Goal: Information Seeking & Learning: Learn about a topic

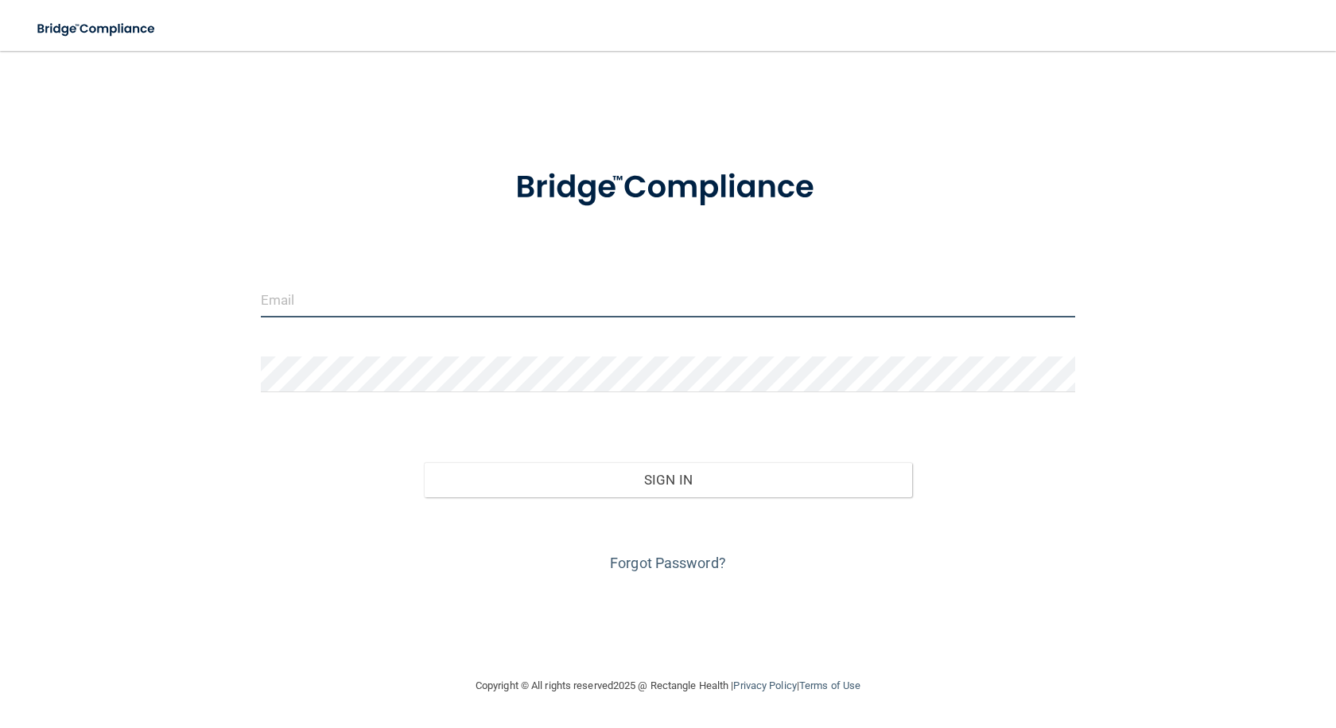
click at [417, 290] on input "email" at bounding box center [668, 300] width 814 height 36
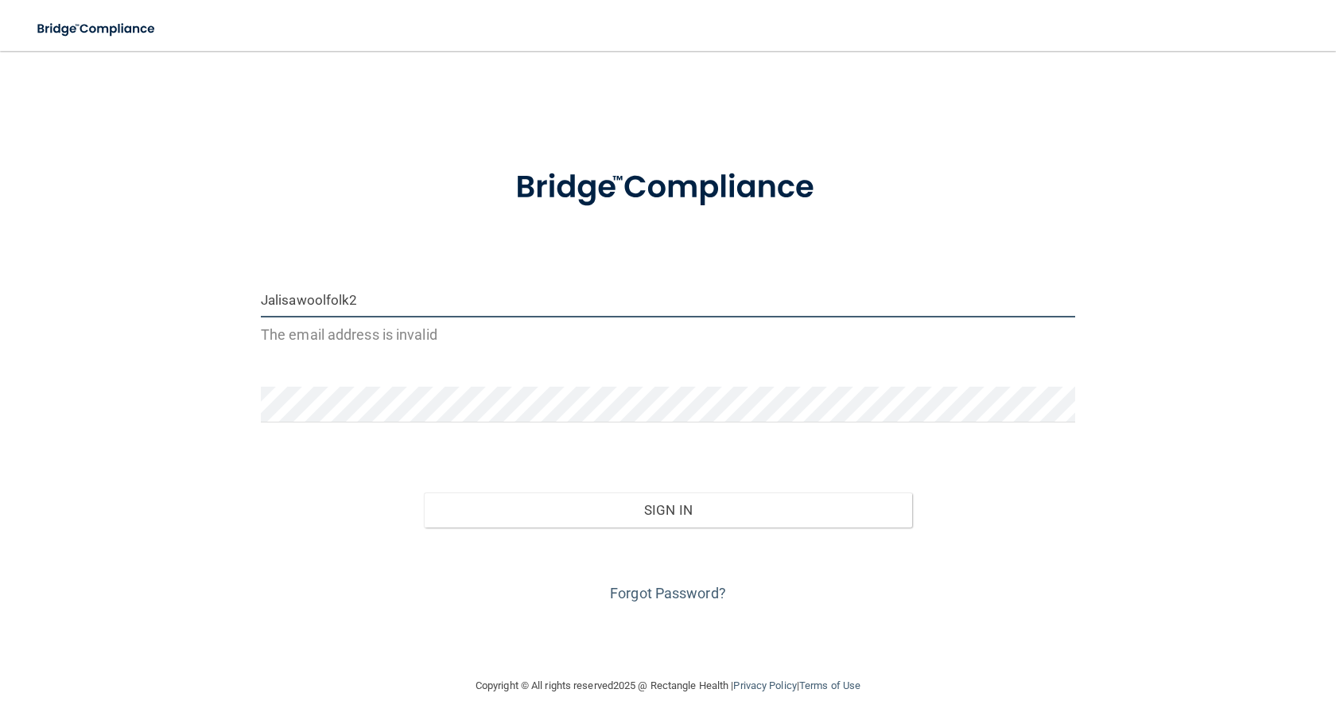
click at [424, 492] on button "Sign In" at bounding box center [668, 509] width 488 height 35
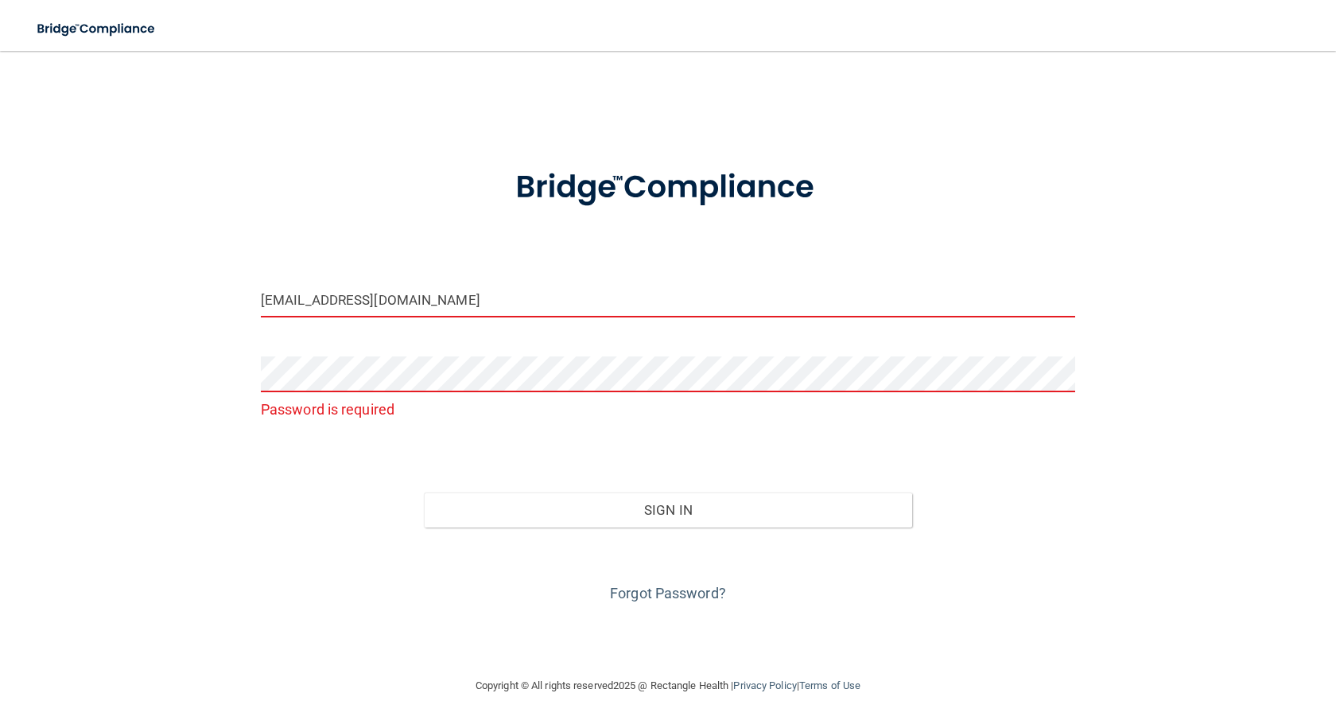
type input "[EMAIL_ADDRESS][DOMAIN_NAME]"
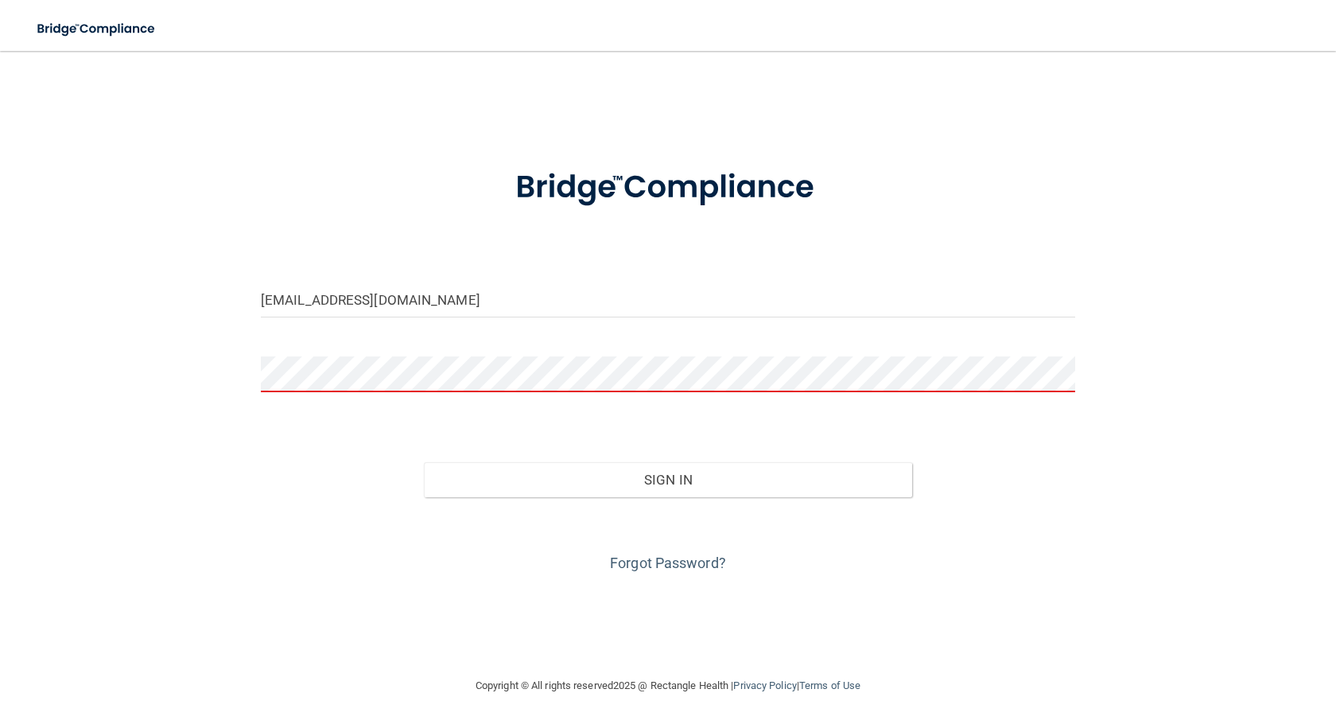
click at [424, 462] on button "Sign In" at bounding box center [668, 479] width 488 height 35
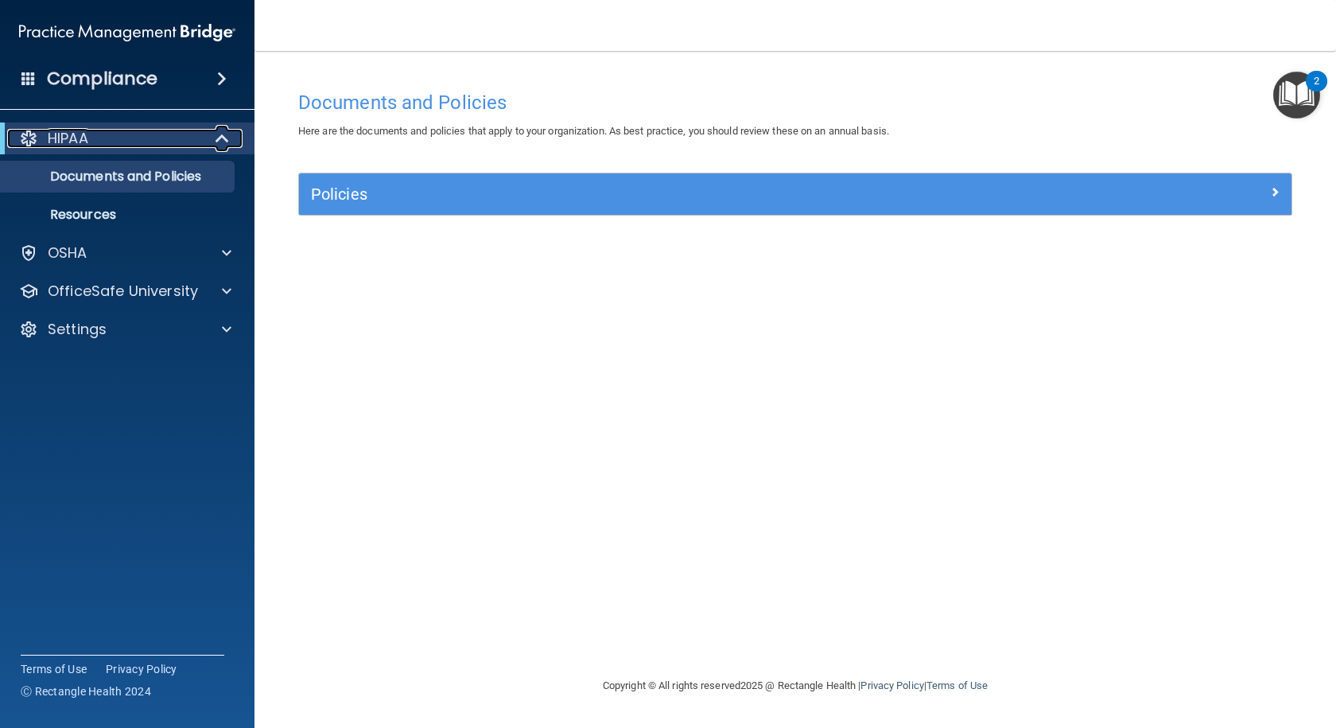
click at [156, 146] on div "HIPAA" at bounding box center [105, 138] width 196 height 19
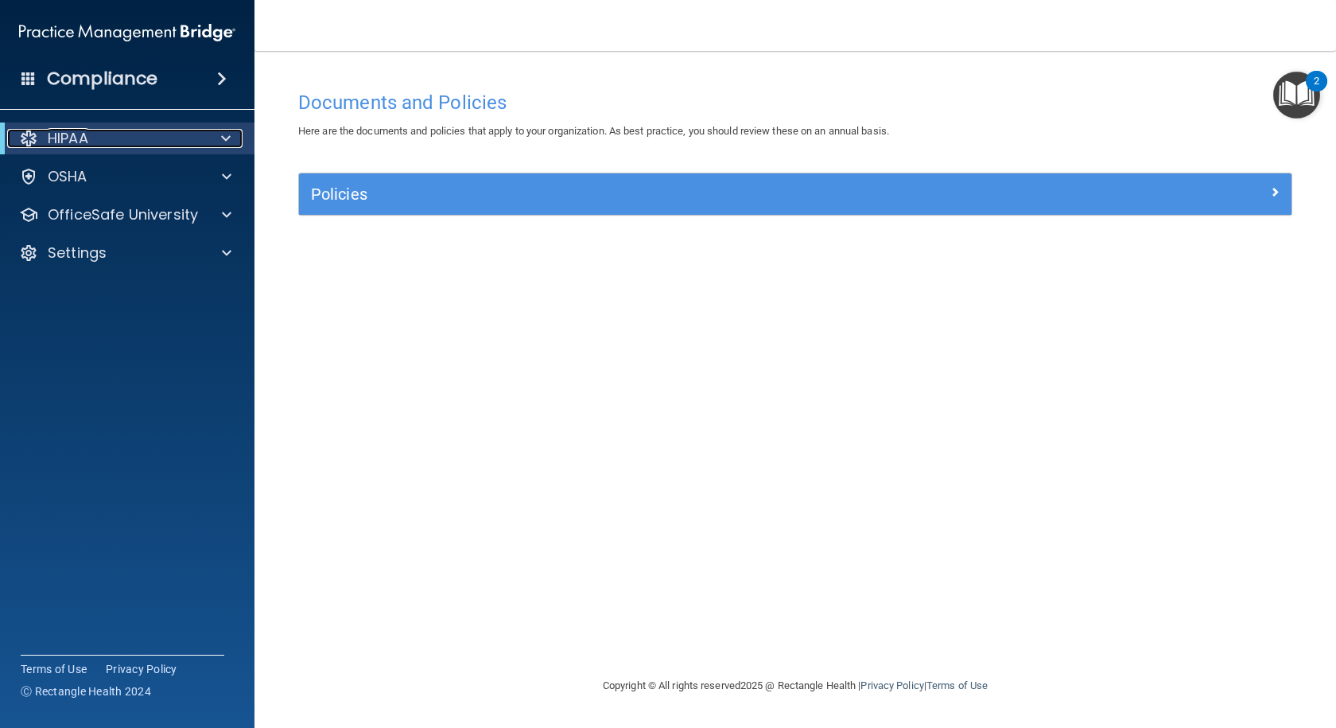
click at [156, 142] on div "HIPAA" at bounding box center [105, 138] width 196 height 19
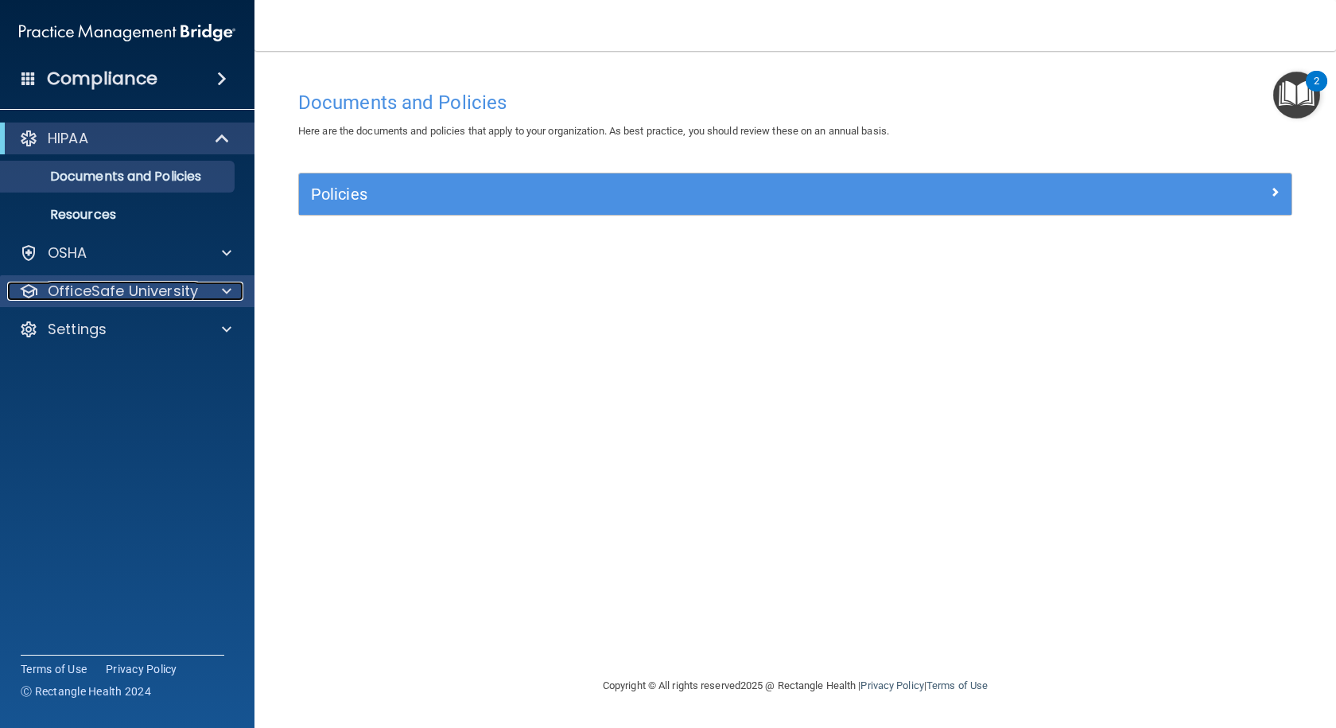
click at [109, 292] on p "OfficeSafe University" at bounding box center [123, 291] width 150 height 19
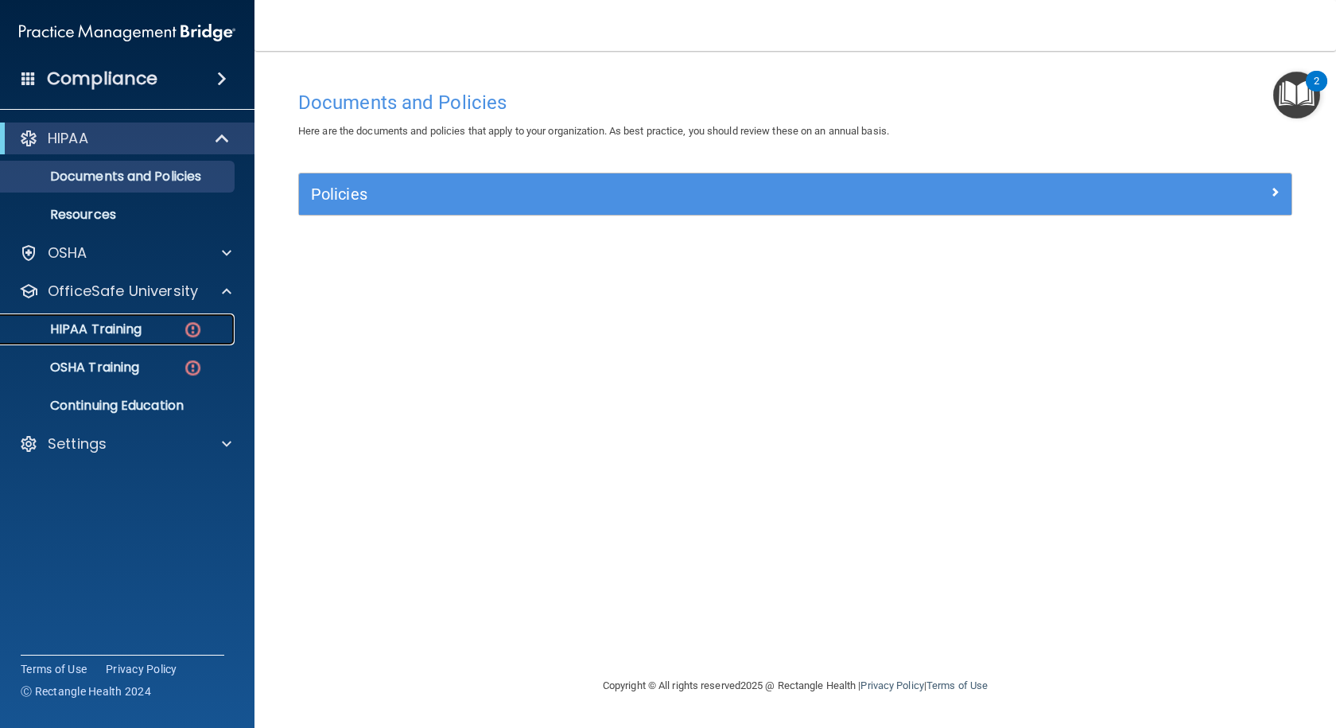
click at [158, 322] on div "HIPAA Training" at bounding box center [118, 329] width 217 height 16
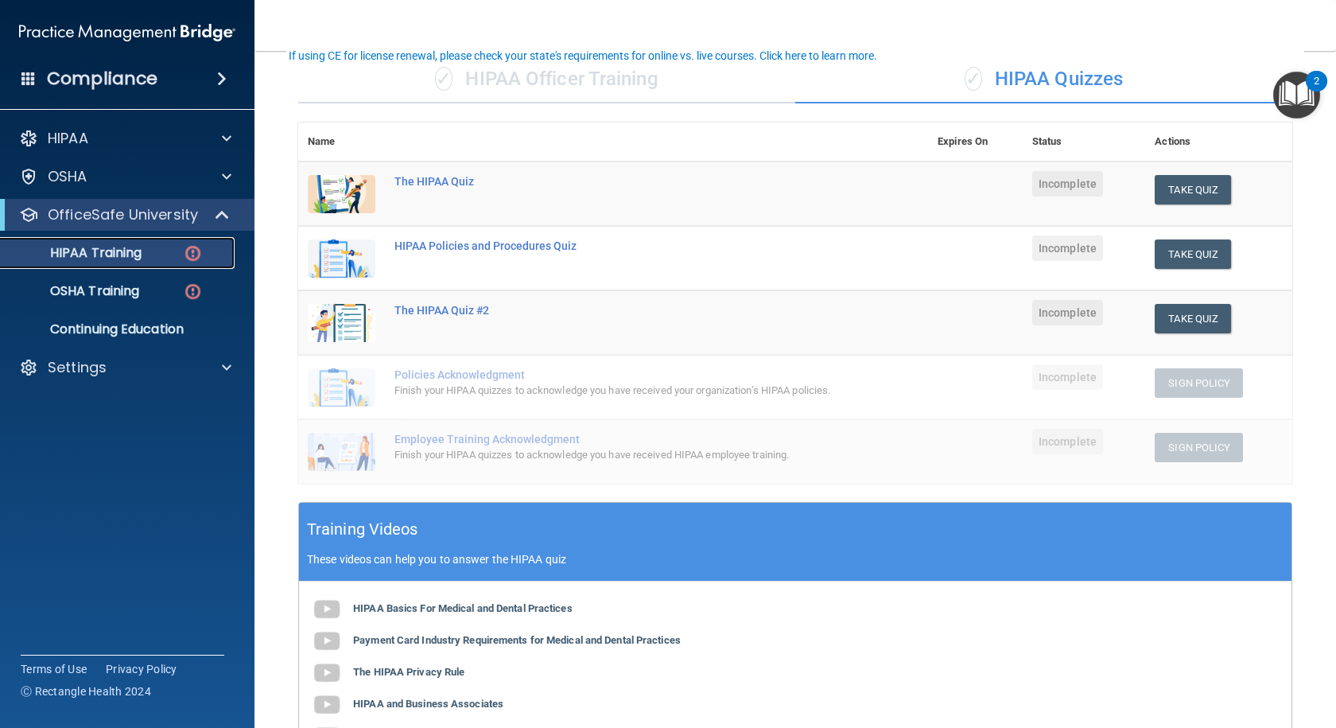
scroll to position [80, 0]
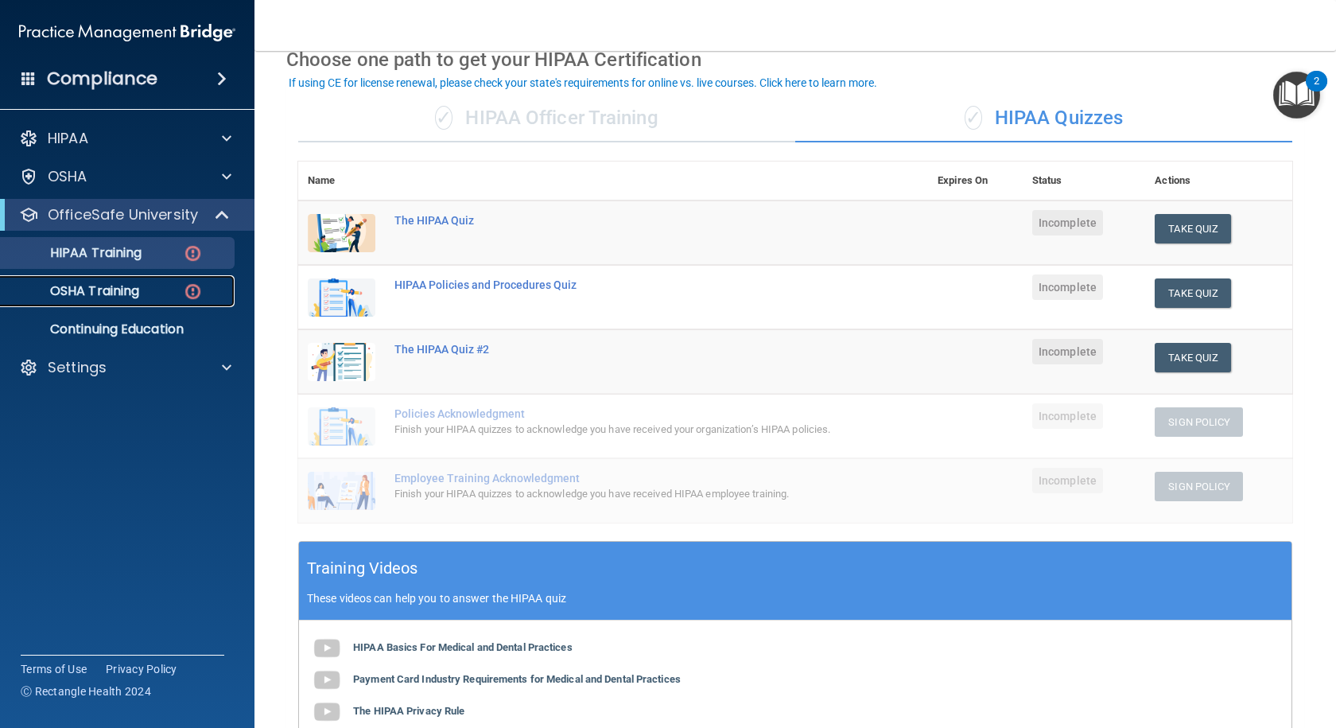
click at [200, 297] on img at bounding box center [193, 292] width 20 height 20
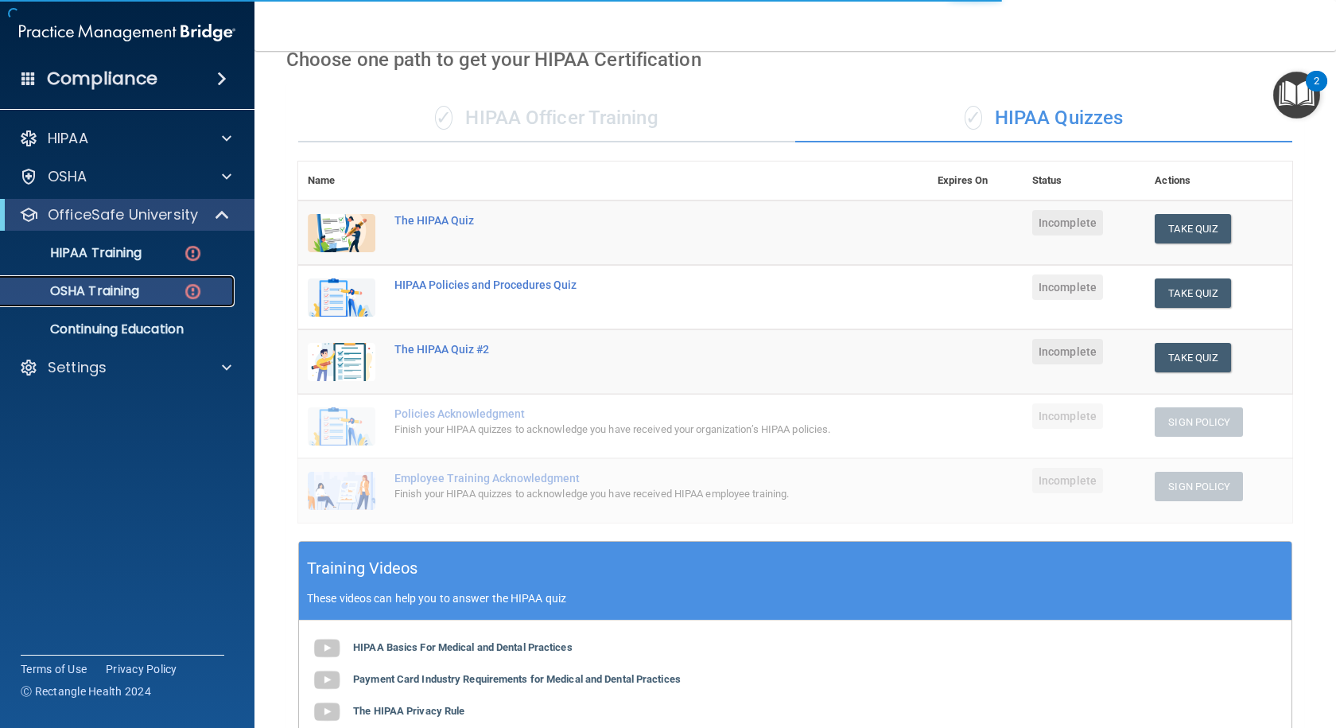
scroll to position [42, 0]
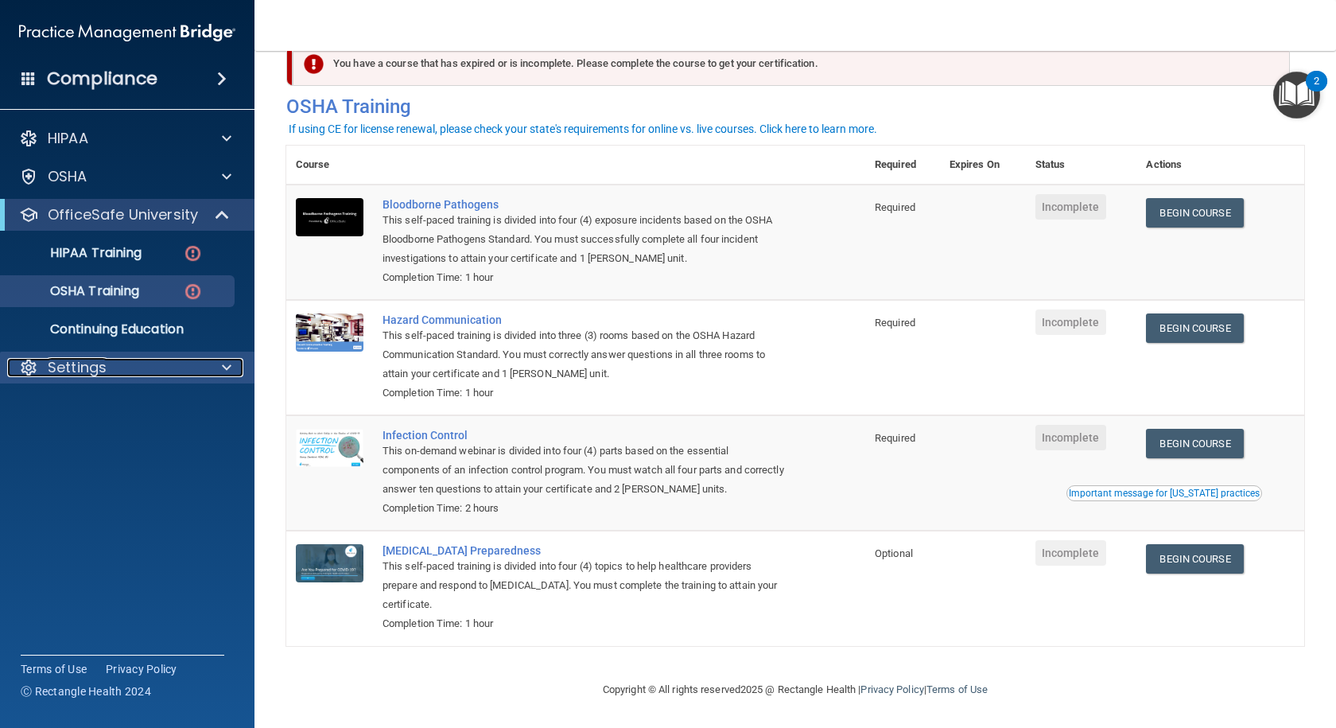
click at [138, 363] on div "Settings" at bounding box center [105, 367] width 197 height 19
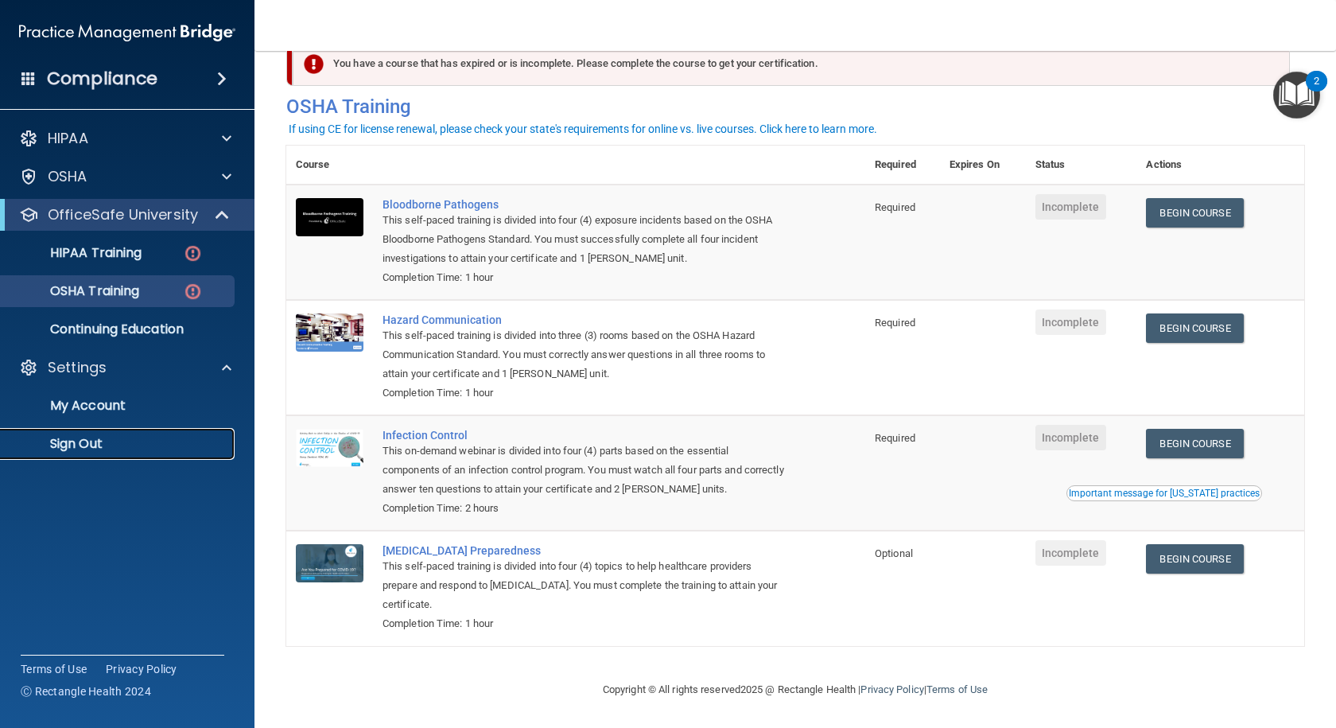
click at [90, 438] on p "Sign Out" at bounding box center [118, 444] width 217 height 16
